Goal: Information Seeking & Learning: Check status

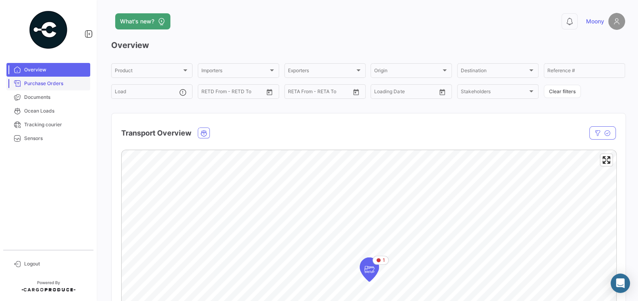
click at [44, 85] on span "Purchase Orders" at bounding box center [55, 83] width 63 height 7
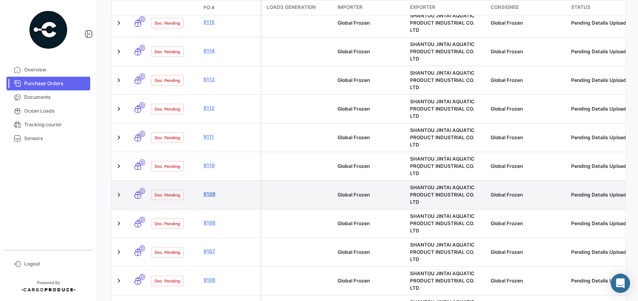
scroll to position [284, 0]
click at [210, 191] on link "9109" at bounding box center [231, 194] width 54 height 7
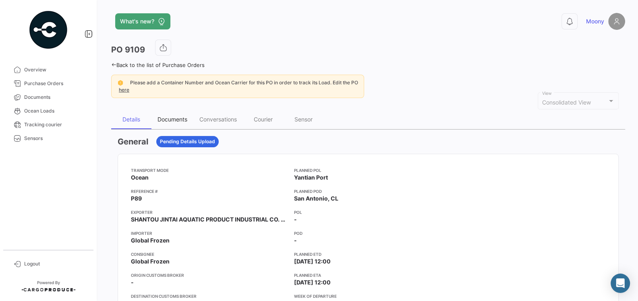
click at [170, 117] on div "Documents" at bounding box center [173, 119] width 30 height 7
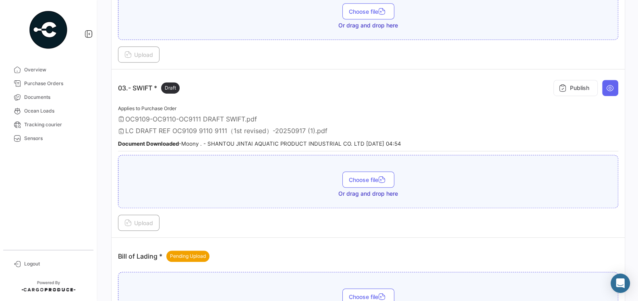
scroll to position [416, 0]
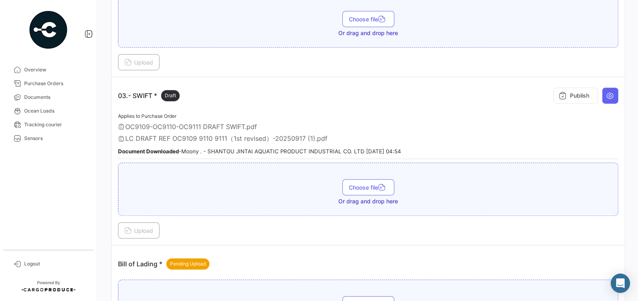
click at [271, 126] on div "Applies to Purchase Order OC9109-OC9110-OC9111 DRAFT SWIFT.pdf LC DRAFT REF OC9…" at bounding box center [368, 135] width 500 height 48
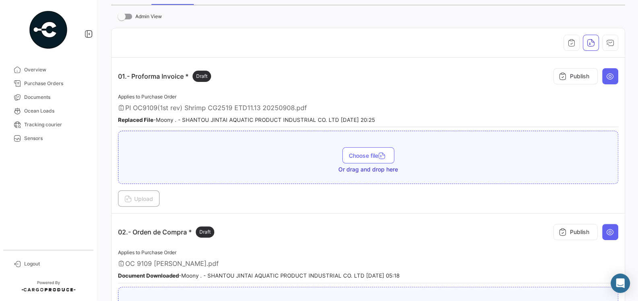
scroll to position [138, 0]
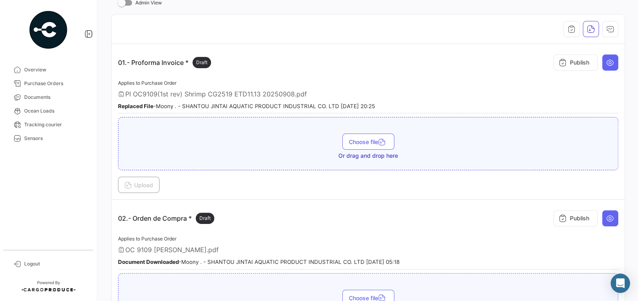
click at [270, 102] on div "Replaced File - Moony . - SHANTOU JINTAI AQUATIC PRODUCT INDUSTRIAL CO. LTD [DA…" at bounding box center [368, 106] width 500 height 8
click at [273, 93] on span "PI OC9109(1st rev) Shrimp CG2519 ETD11.13 20250908.pdf" at bounding box center [216, 94] width 182 height 8
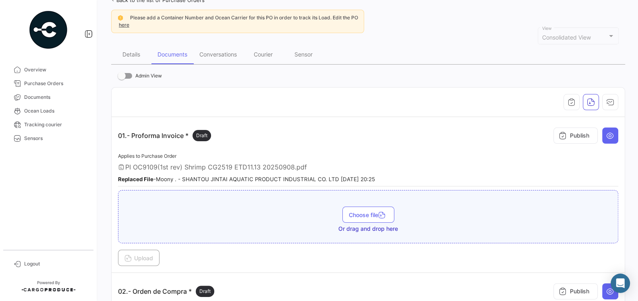
scroll to position [67, 0]
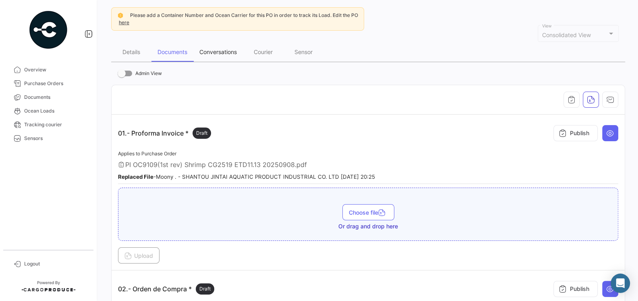
click at [219, 55] on div "Conversations" at bounding box center [218, 51] width 50 height 19
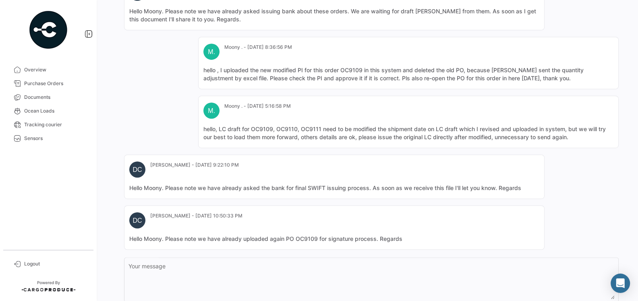
scroll to position [368, 0]
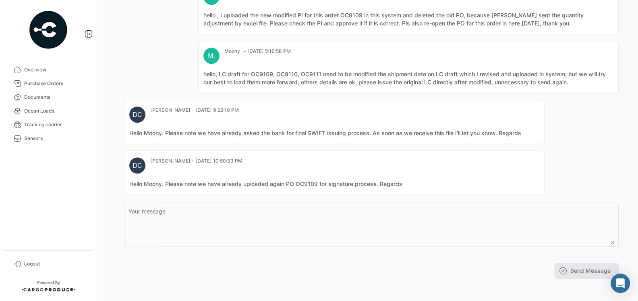
click at [304, 183] on mat-card-content "Hello Moony. Please note we have already uploaded again PO OC9109 for signature…" at bounding box center [334, 184] width 410 height 8
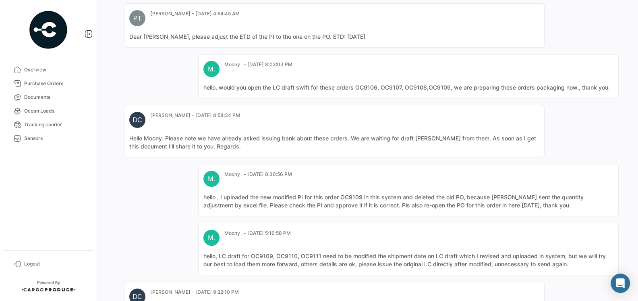
scroll to position [0, 0]
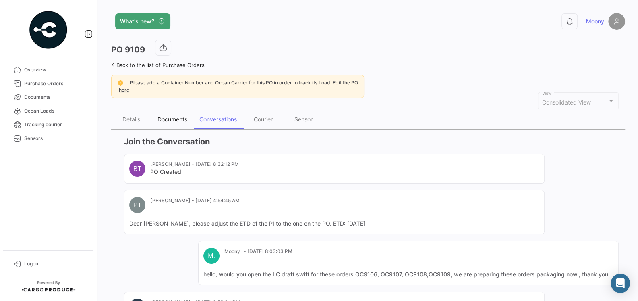
click at [167, 120] on div "Documents" at bounding box center [173, 119] width 30 height 7
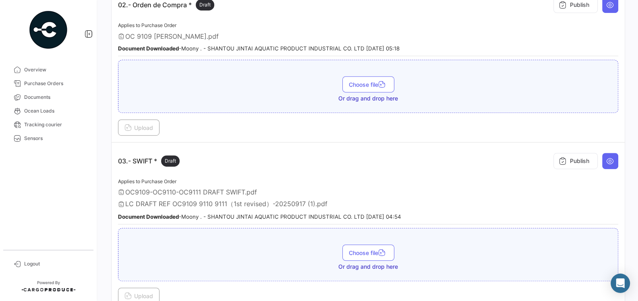
scroll to position [372, 0]
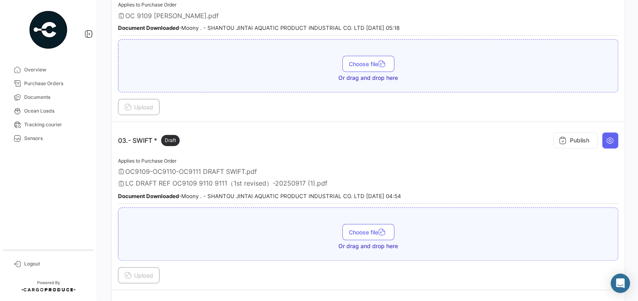
click at [268, 182] on span "LC DRAFT REF OC9109 9110 9111（1st revised）-20250917 (1).pdf" at bounding box center [226, 183] width 202 height 9
click at [277, 170] on div "Applies to Purchase Order OC9109-OC9110-OC9111 DRAFT SWIFT.pdf LC DRAFT REF OC9…" at bounding box center [368, 180] width 500 height 48
click at [276, 128] on div "03.- SWIFT * Draft Publish" at bounding box center [368, 140] width 500 height 24
click at [21, 264] on icon at bounding box center [17, 263] width 7 height 7
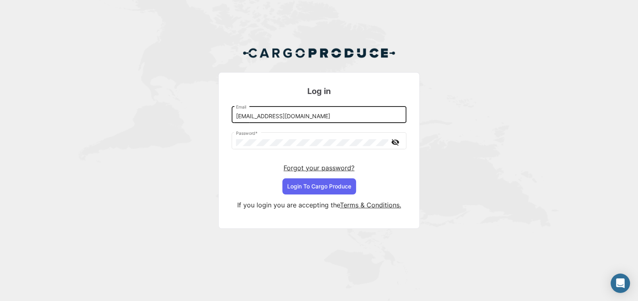
click at [291, 114] on input "[EMAIL_ADDRESS][DOMAIN_NAME]" at bounding box center [319, 116] width 166 height 7
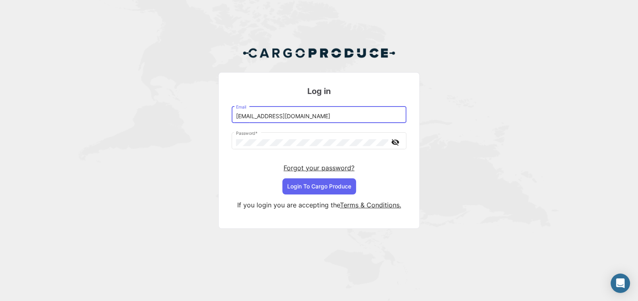
click at [303, 118] on input "[EMAIL_ADDRESS][DOMAIN_NAME]" at bounding box center [319, 116] width 166 height 7
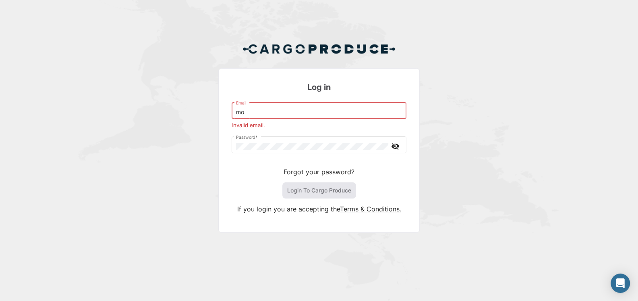
type input "m"
type input "[EMAIL_ADDRESS][DOMAIN_NAME]"
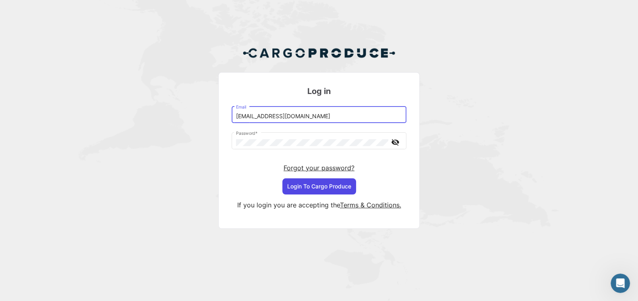
click at [314, 181] on button "Login To Cargo Produce" at bounding box center [319, 186] width 74 height 16
